Goal: Complete application form: Complete application form

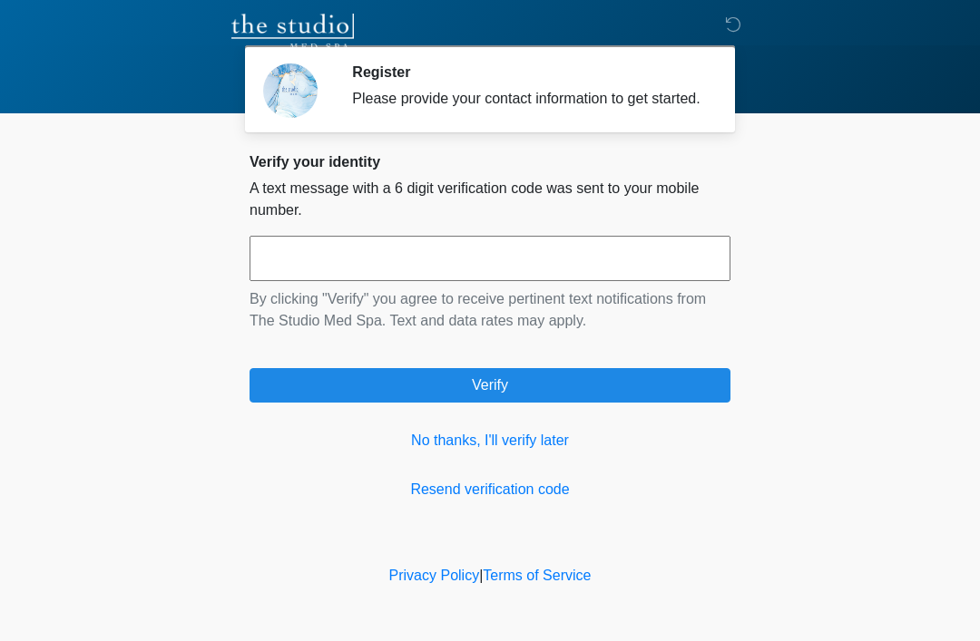
click at [535, 452] on link "No thanks, I'll verify later" at bounding box center [489, 441] width 481 height 22
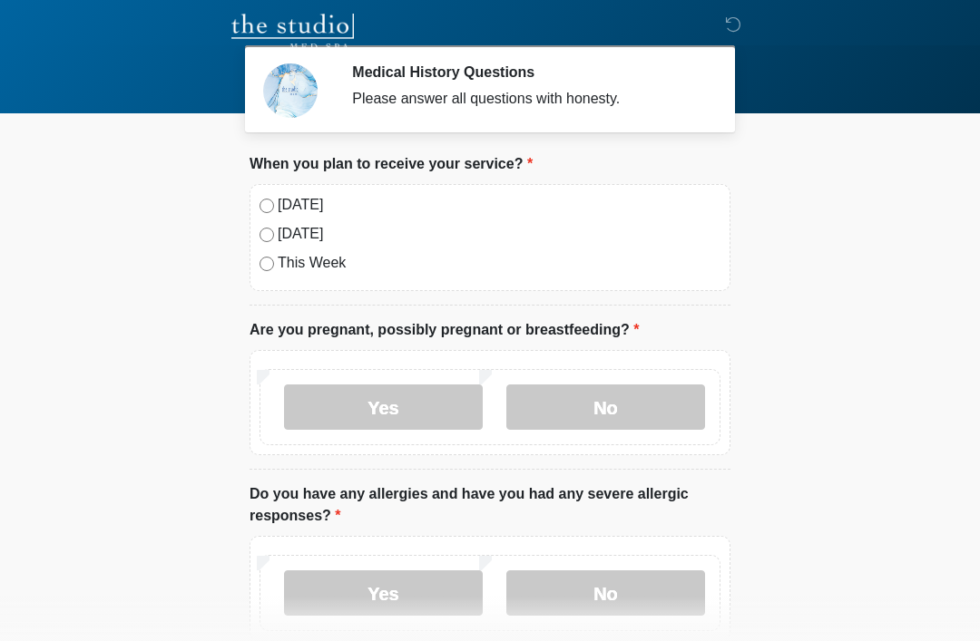
click at [314, 198] on label "[DATE]" at bounding box center [499, 205] width 443 height 22
click at [623, 395] on label "No" at bounding box center [605, 407] width 199 height 45
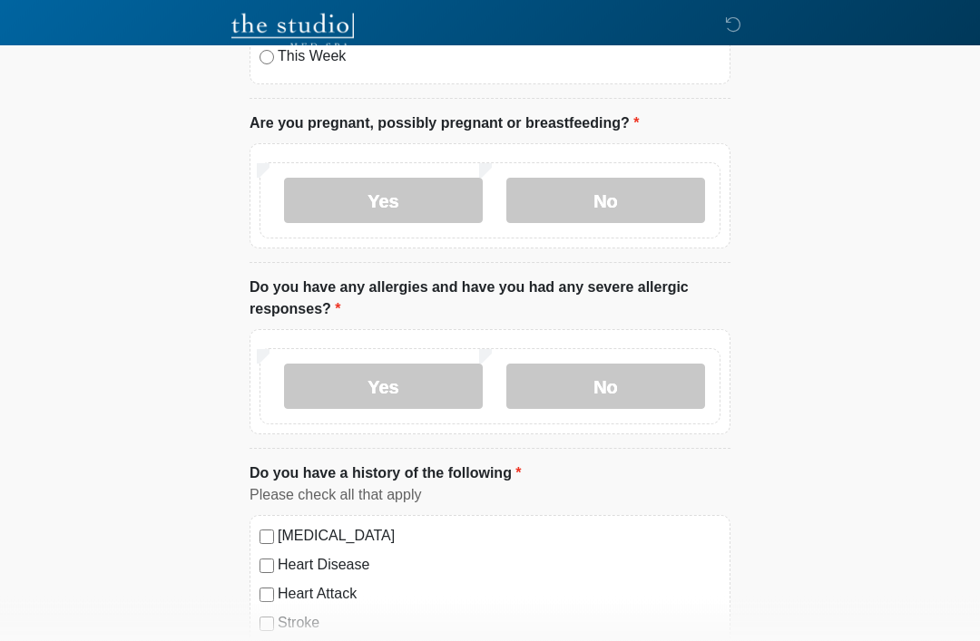
click at [619, 398] on label "No" at bounding box center [605, 387] width 199 height 45
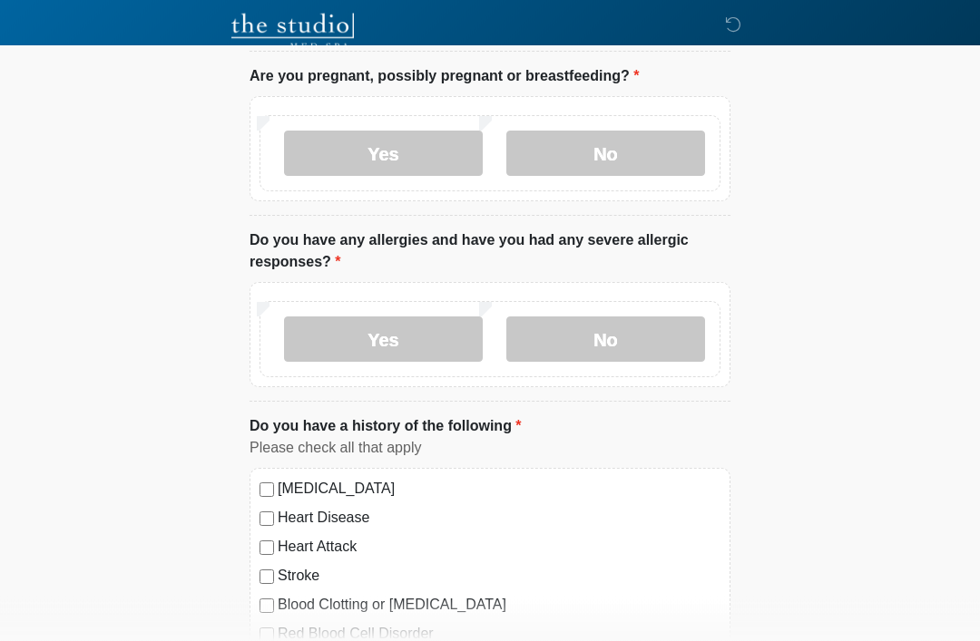
click at [425, 333] on label "Yes" at bounding box center [383, 339] width 199 height 45
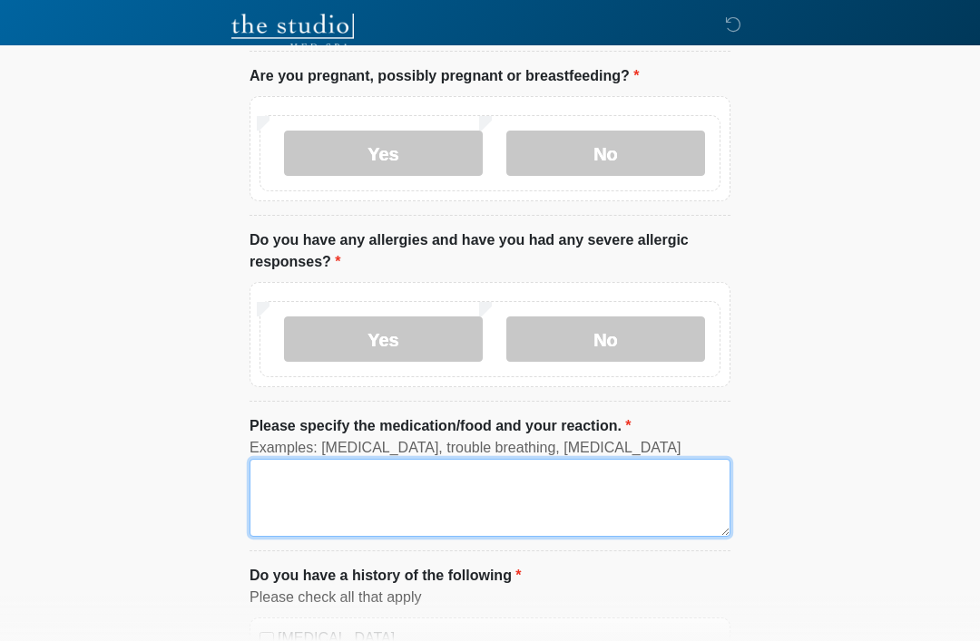
click at [366, 477] on textarea "Please specify the medication/food and your reaction." at bounding box center [489, 498] width 481 height 78
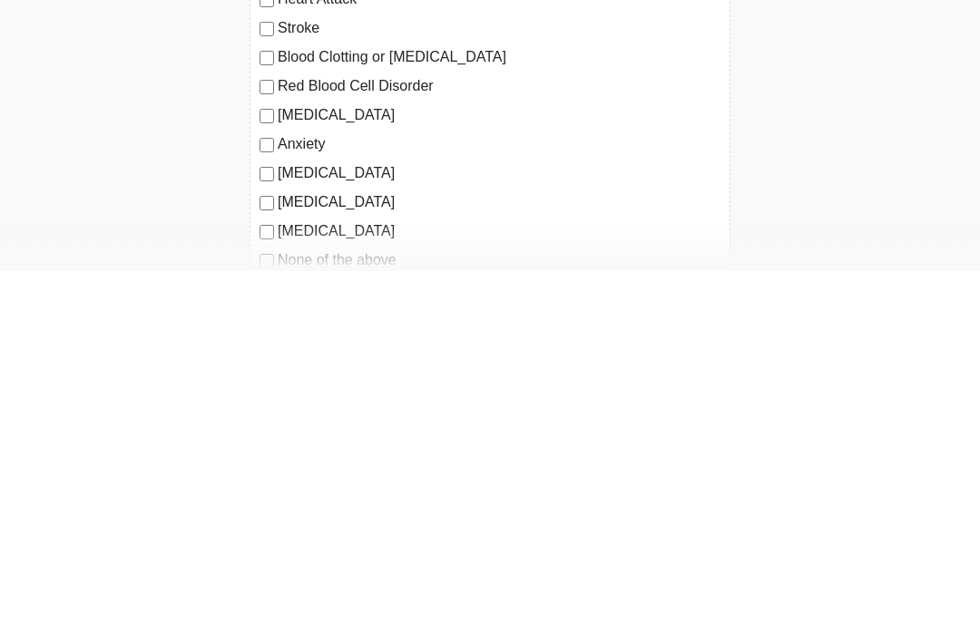
type textarea "**********"
click at [384, 619] on label "None of the above" at bounding box center [499, 630] width 443 height 22
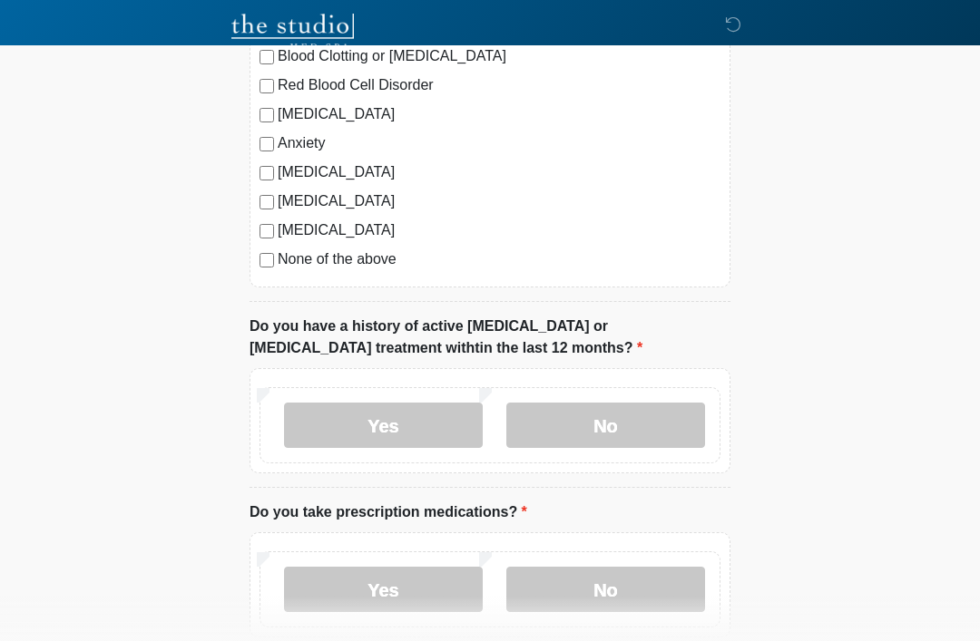
click at [629, 417] on label "No" at bounding box center [605, 425] width 199 height 45
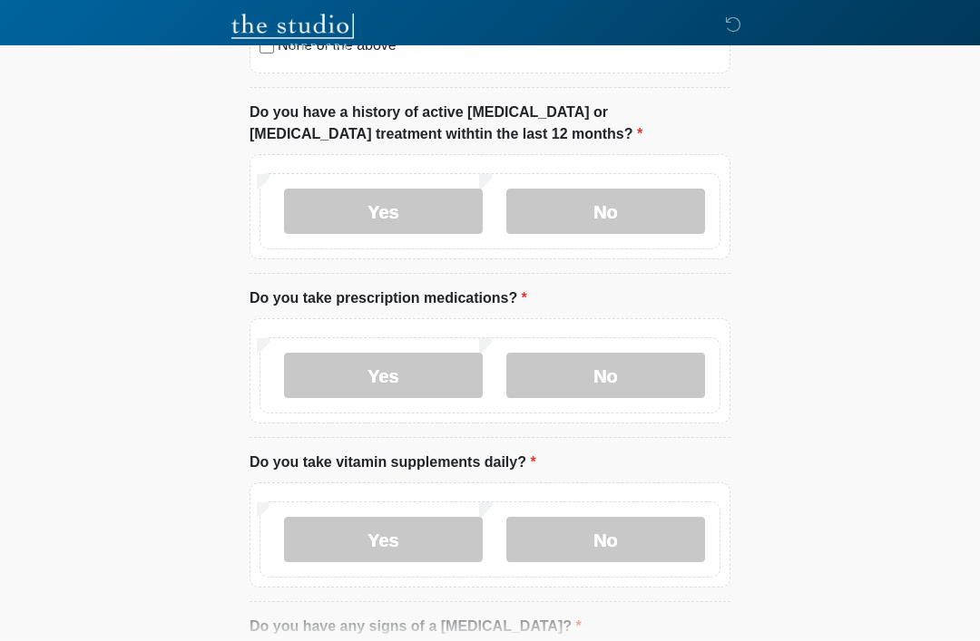
scroll to position [1176, 0]
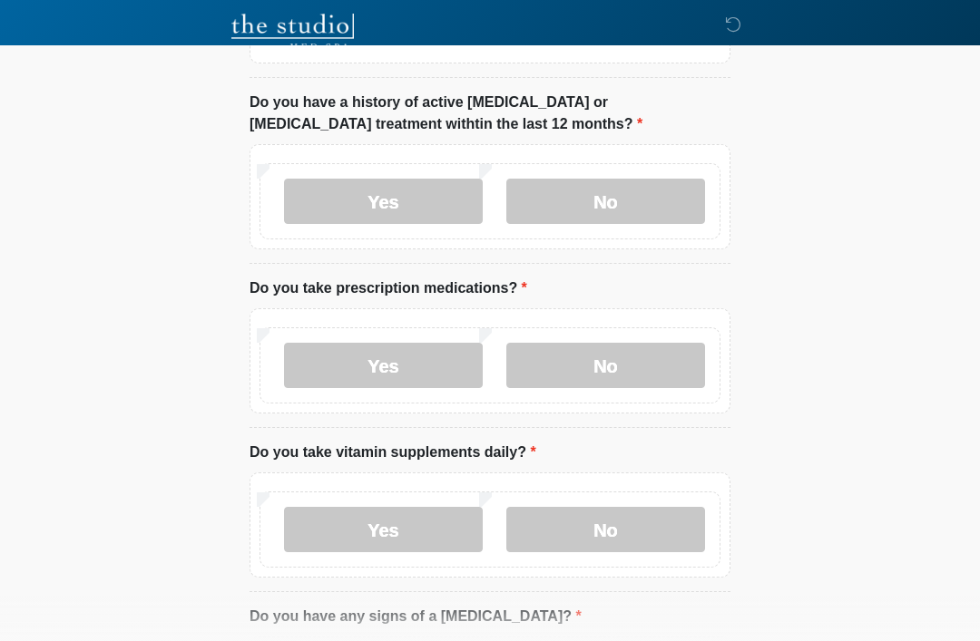
click at [406, 371] on label "Yes" at bounding box center [383, 365] width 199 height 45
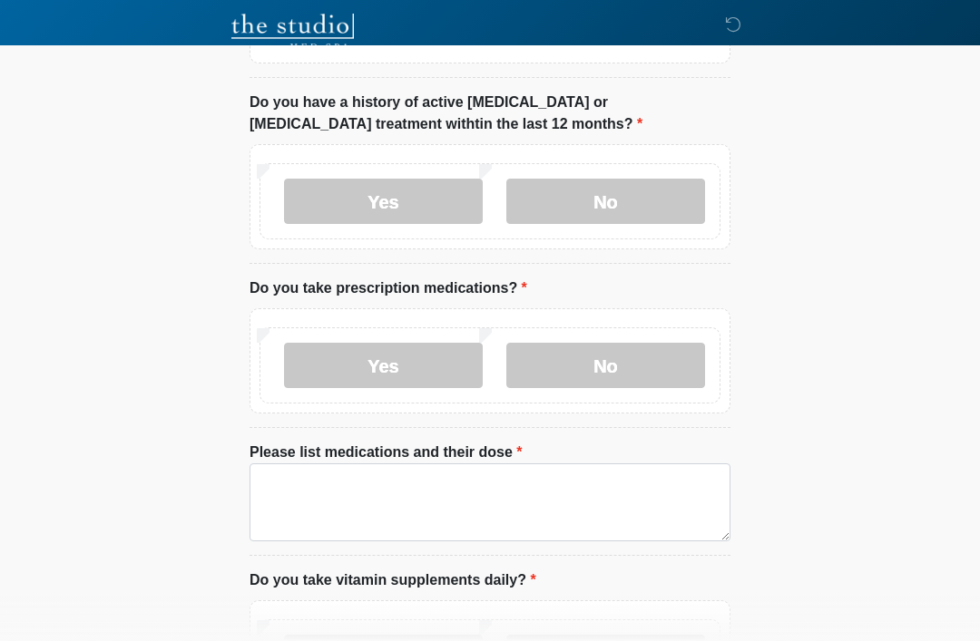
click at [605, 348] on label "No" at bounding box center [605, 365] width 199 height 45
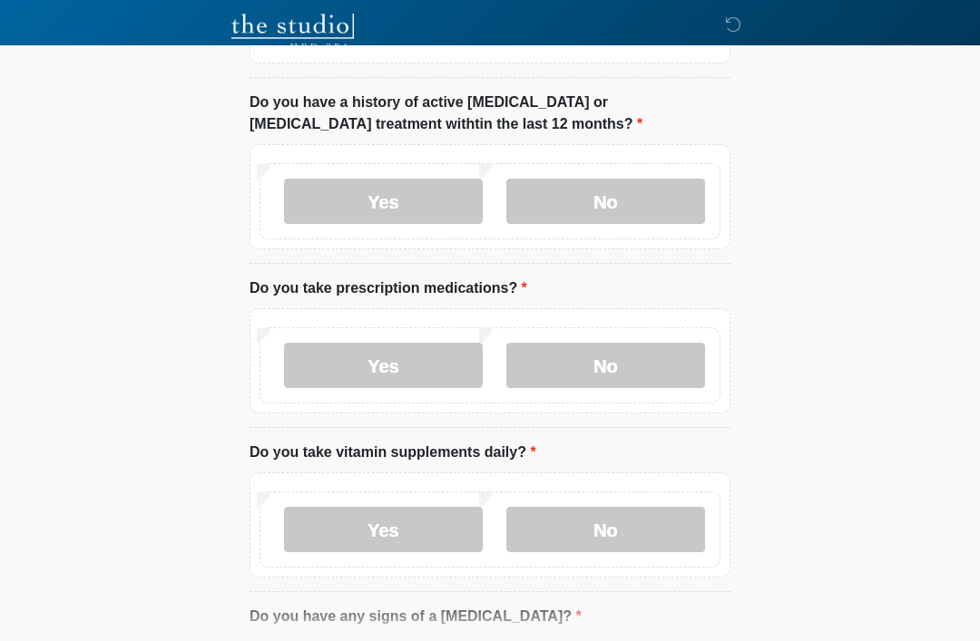
click at [418, 523] on label "Yes" at bounding box center [383, 529] width 199 height 45
click at [596, 524] on label "No" at bounding box center [605, 529] width 199 height 45
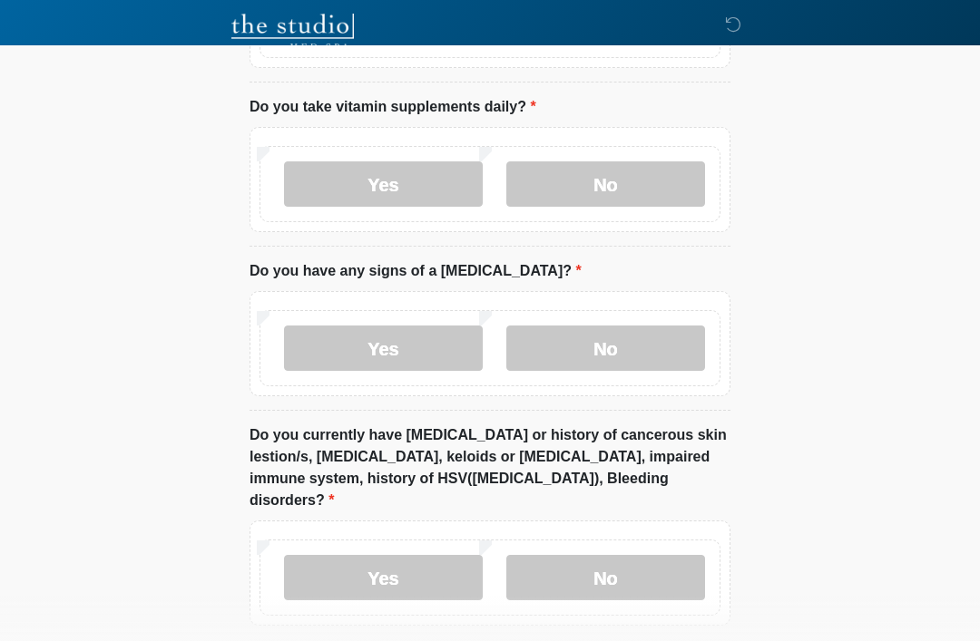
scroll to position [1573, 0]
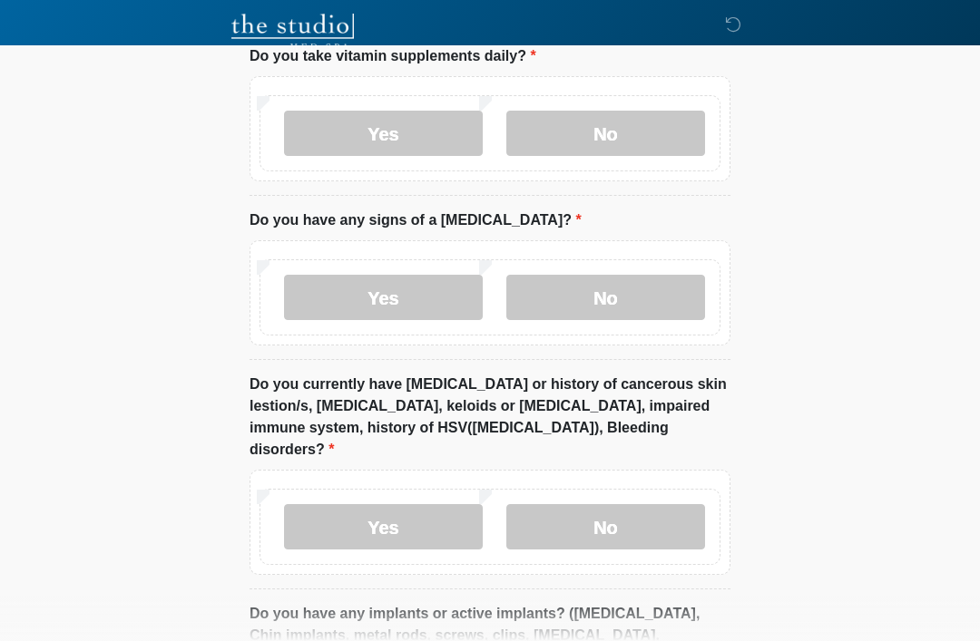
click at [610, 297] on label "No" at bounding box center [605, 297] width 199 height 45
click at [615, 504] on label "No" at bounding box center [605, 526] width 199 height 45
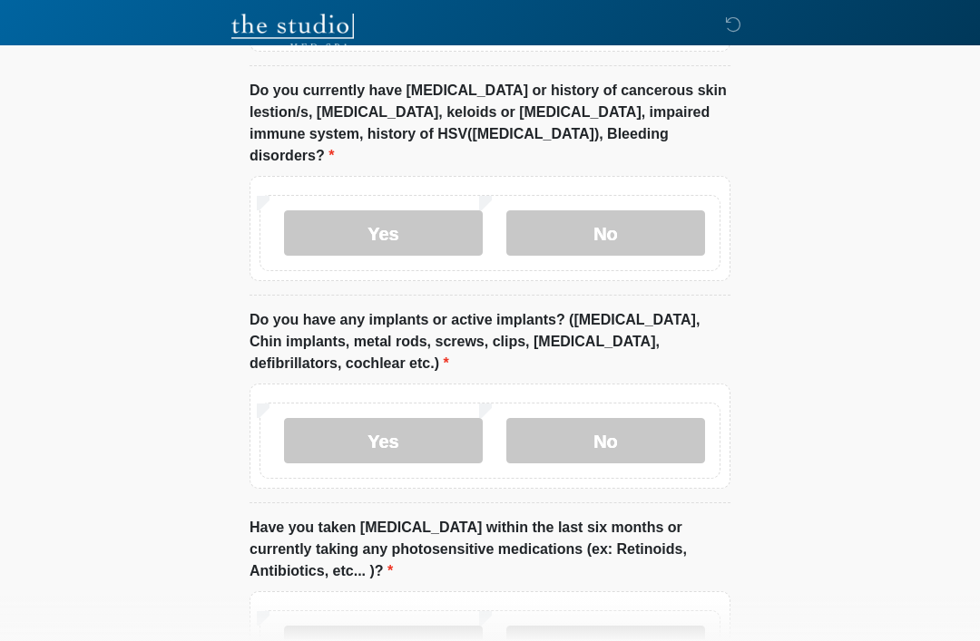
scroll to position [1886, 0]
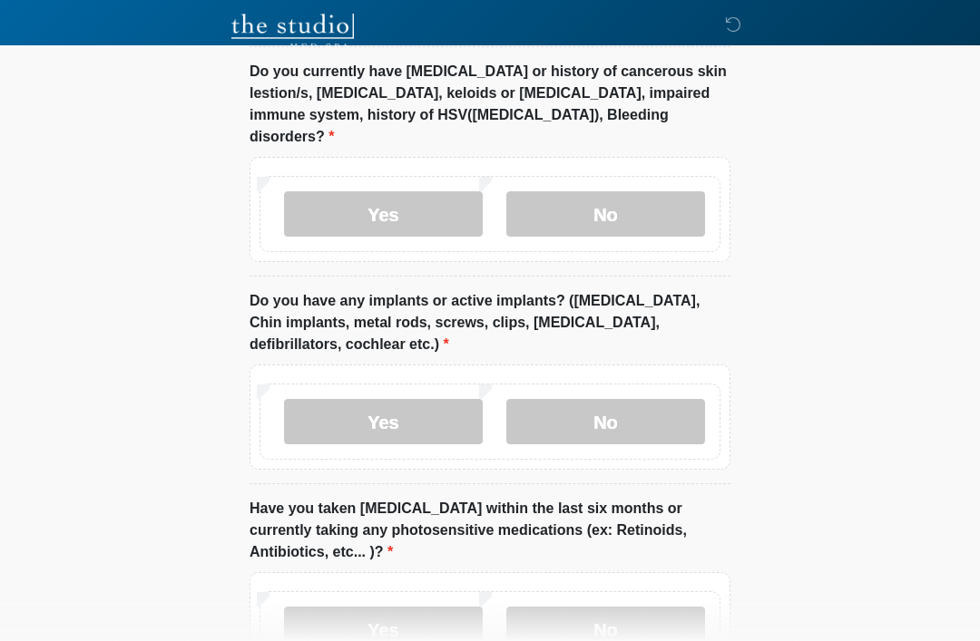
click at [628, 405] on label "No" at bounding box center [605, 421] width 199 height 45
click at [633, 607] on label "No" at bounding box center [605, 629] width 199 height 45
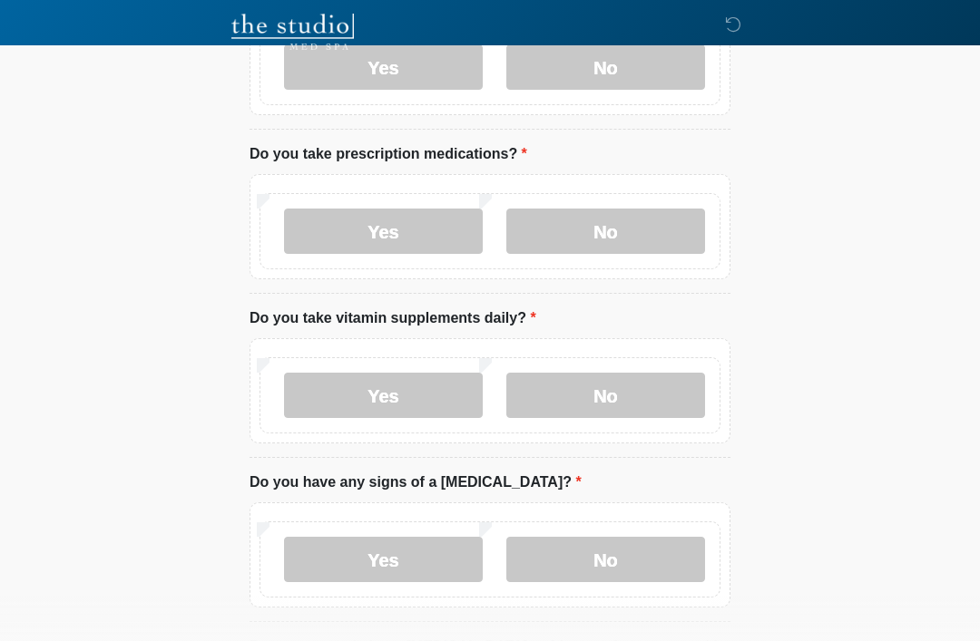
scroll to position [1312, 0]
click at [410, 222] on label "Yes" at bounding box center [383, 230] width 199 height 45
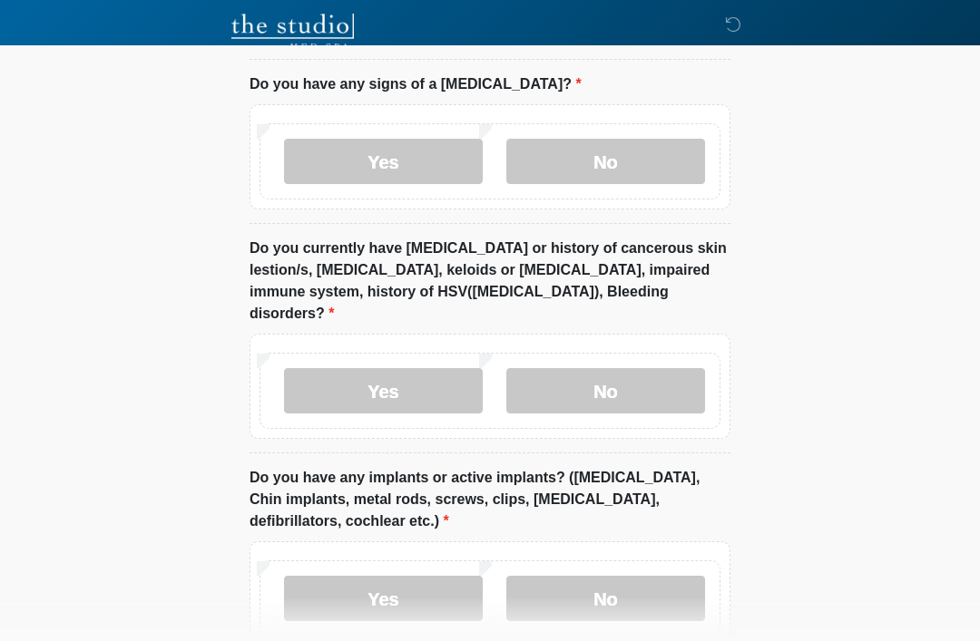
scroll to position [2126, 0]
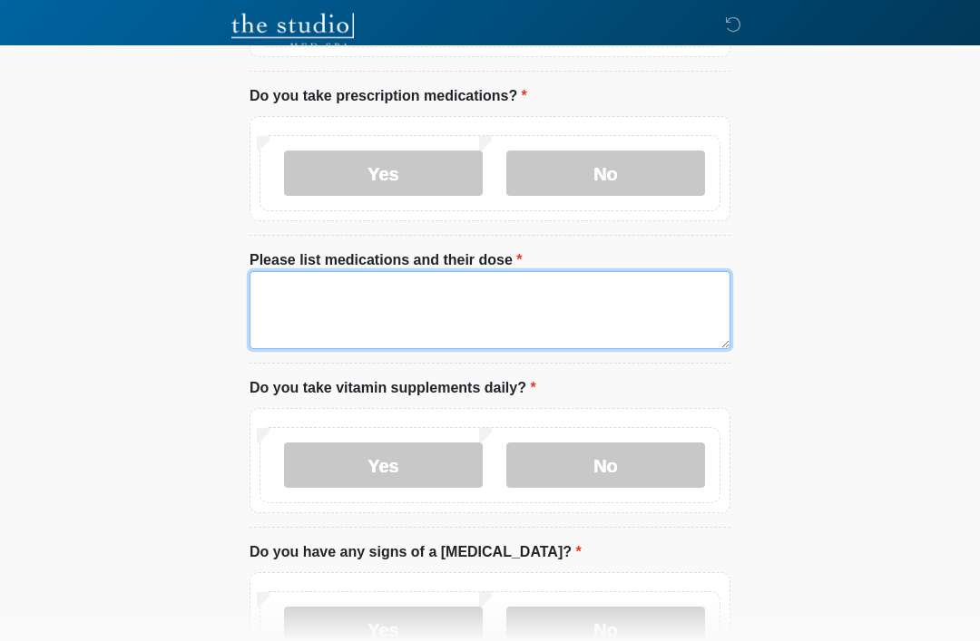
click at [411, 295] on textarea "Please list medications and their dose" at bounding box center [489, 311] width 481 height 78
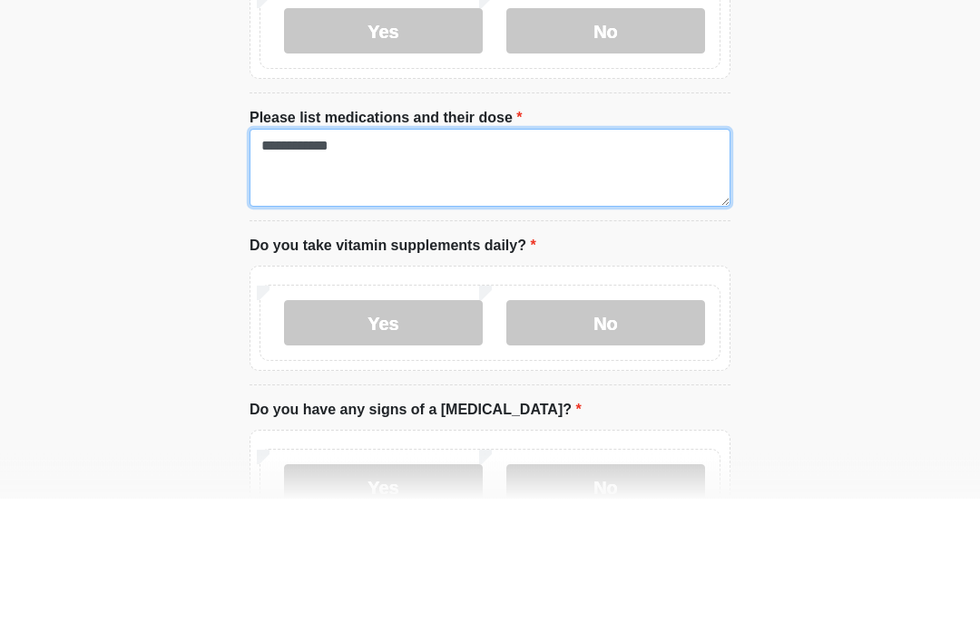
type textarea "**********"
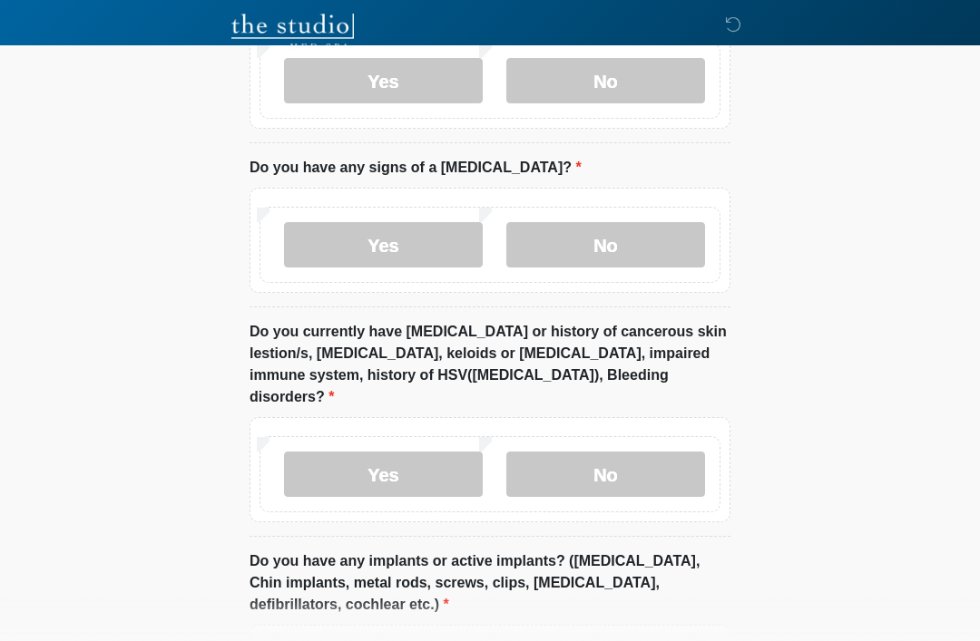
scroll to position [2126, 0]
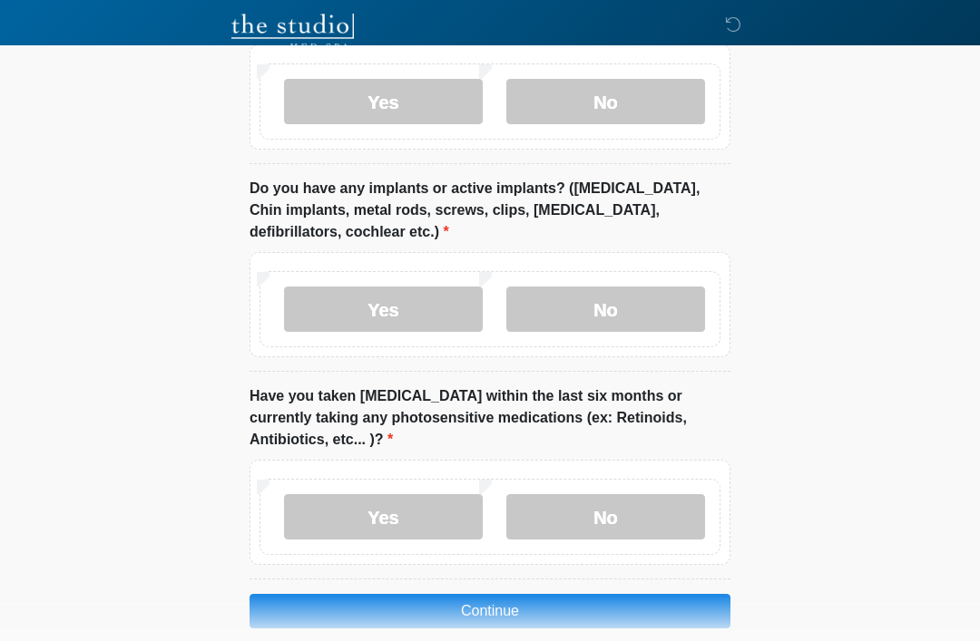
click at [543, 594] on button "Continue" at bounding box center [489, 611] width 481 height 34
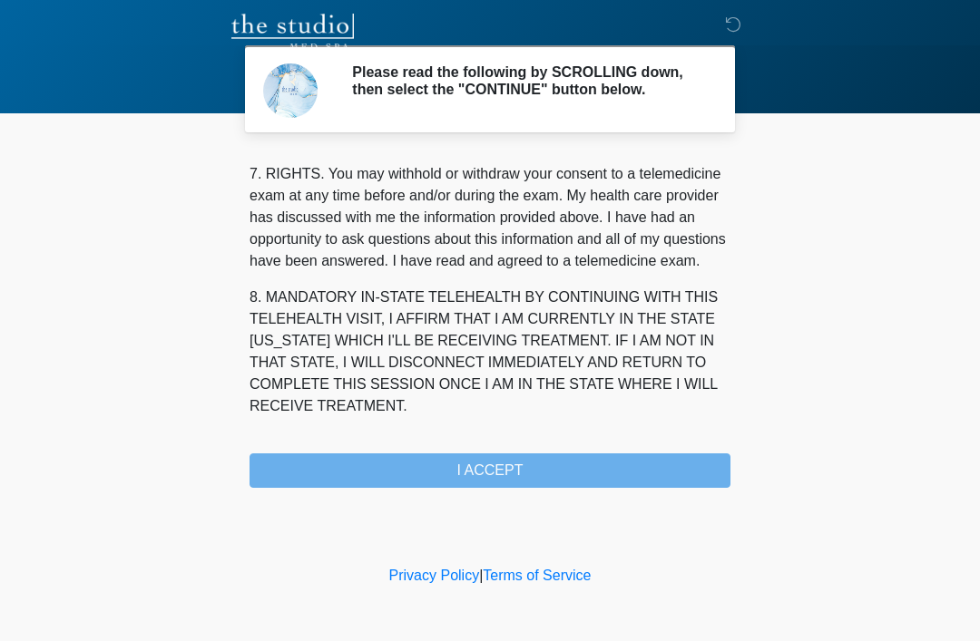
scroll to position [795, 0]
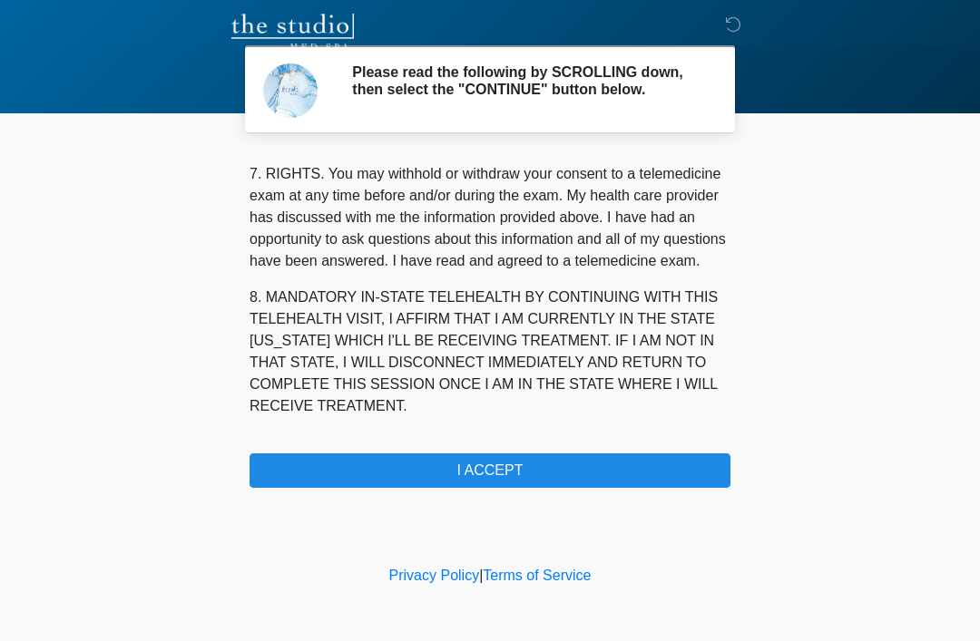
click at [603, 473] on button "I ACCEPT" at bounding box center [489, 471] width 481 height 34
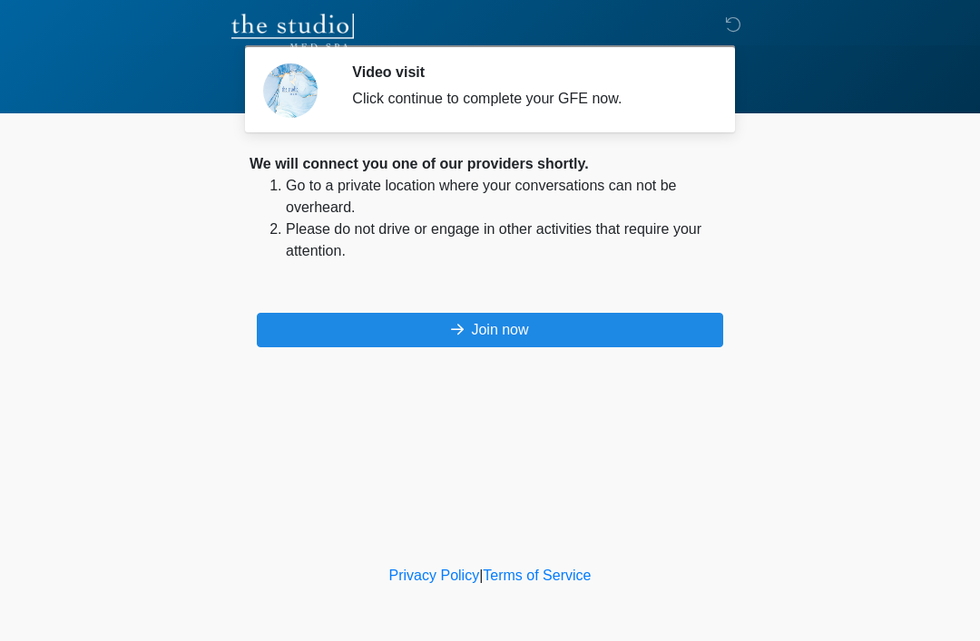
click at [619, 331] on button "Join now" at bounding box center [490, 330] width 466 height 34
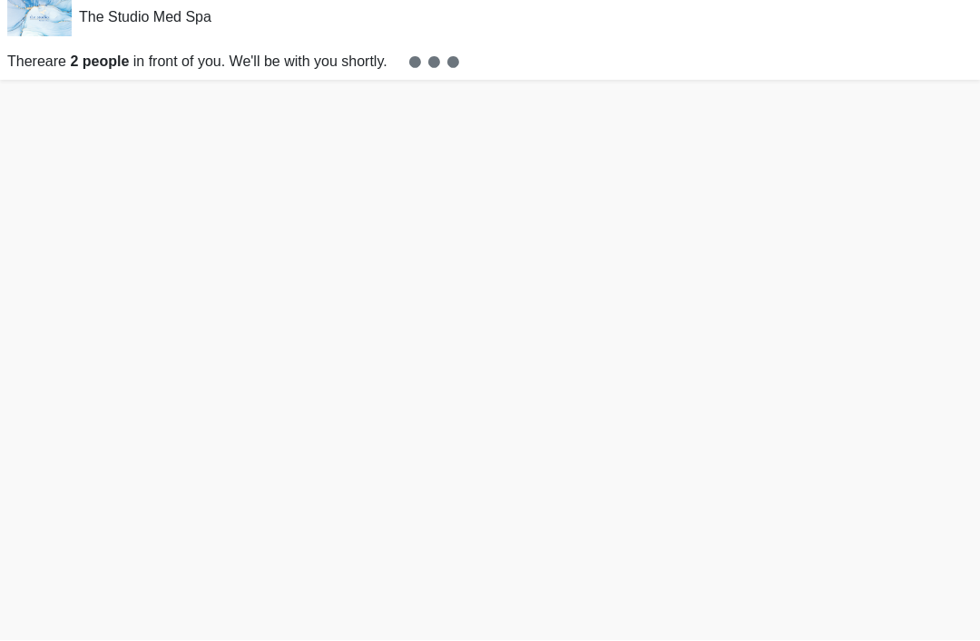
scroll to position [5, 0]
